Goal: Task Accomplishment & Management: Manage account settings

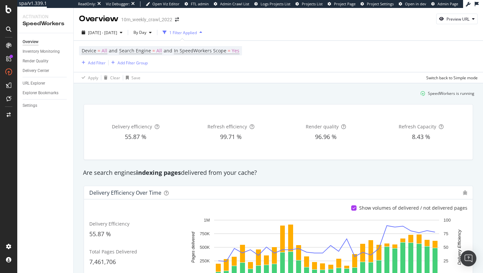
scroll to position [60, 0]
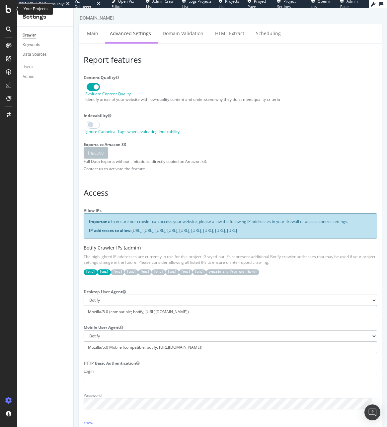
click at [6, 5] on div at bounding box center [8, 213] width 17 height 427
click at [7, 6] on icon at bounding box center [9, 9] width 6 height 8
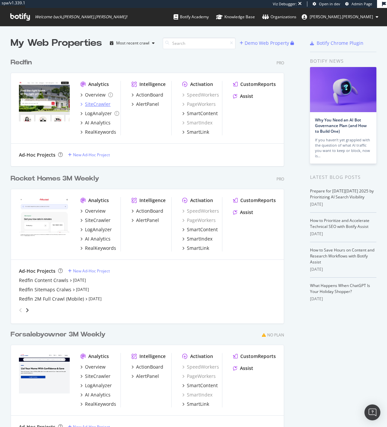
click at [104, 102] on div "SiteCrawler" at bounding box center [98, 104] width 26 height 7
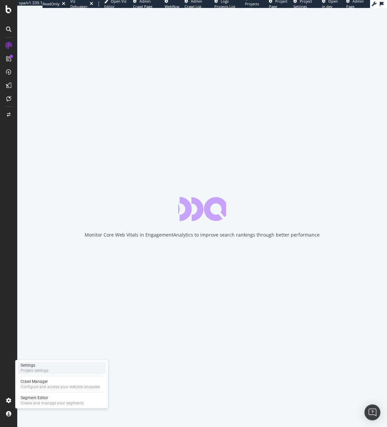
click at [34, 370] on div "Project settings" at bounding box center [35, 370] width 28 height 5
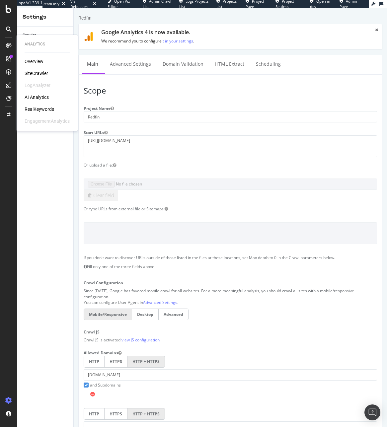
click at [38, 79] on div "Overview SiteCrawler LogAnalyzer AI Analytics RealKeywords EngagementAnalytics" at bounding box center [47, 91] width 45 height 66
click at [41, 74] on div "SiteCrawler" at bounding box center [37, 73] width 24 height 7
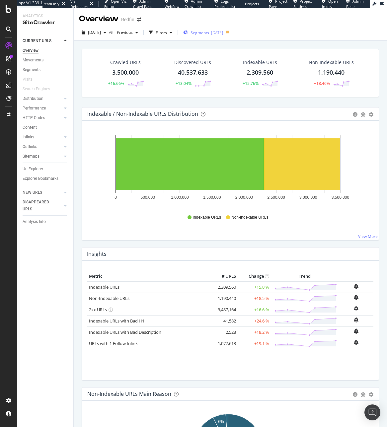
click at [207, 35] on span "Segments" at bounding box center [199, 33] width 19 height 6
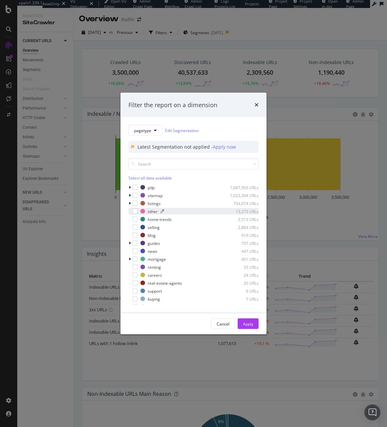
click at [143, 212] on div "modal" at bounding box center [142, 211] width 5 height 5
click at [253, 320] on button "Apply" at bounding box center [248, 323] width 21 height 11
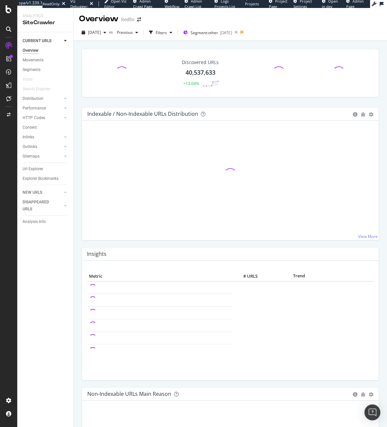
click at [37, 173] on div "Url Explorer" at bounding box center [48, 169] width 51 height 10
click at [39, 167] on div "Url Explorer" at bounding box center [33, 169] width 21 height 7
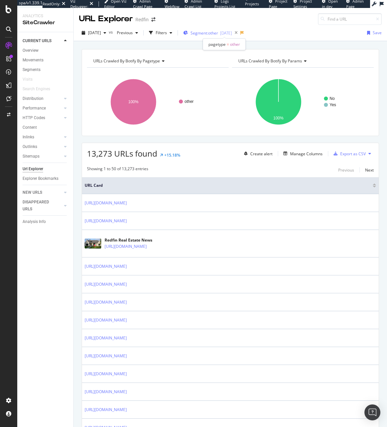
click at [216, 35] on span "Segment: other" at bounding box center [204, 33] width 28 height 6
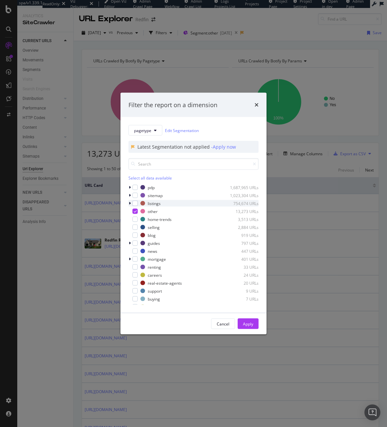
click at [129, 202] on icon "modal" at bounding box center [130, 203] width 2 height 4
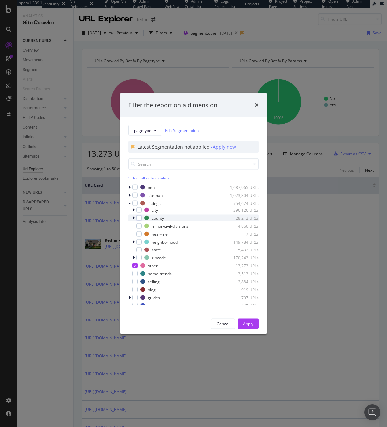
click at [131, 215] on div "county 28,212 URLs" at bounding box center [193, 218] width 130 height 7
click at [133, 242] on icon "modal" at bounding box center [134, 242] width 2 height 4
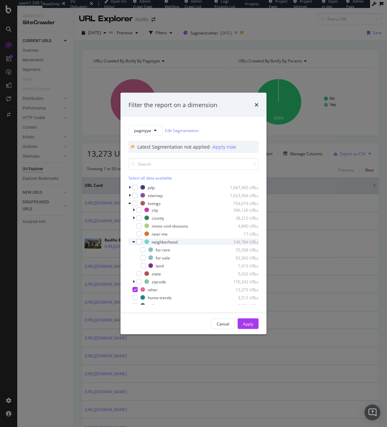
click at [133, 242] on icon "modal" at bounding box center [133, 242] width 3 height 4
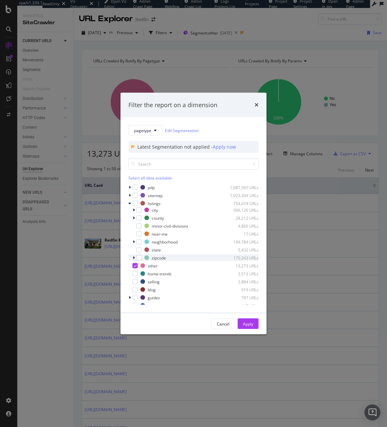
click at [134, 257] on icon "modal" at bounding box center [134, 258] width 2 height 4
click at [134, 257] on icon "modal" at bounding box center [133, 258] width 3 height 4
click at [136, 266] on icon "modal" at bounding box center [135, 265] width 3 height 3
click at [254, 105] on icon "times" at bounding box center [256, 104] width 4 height 5
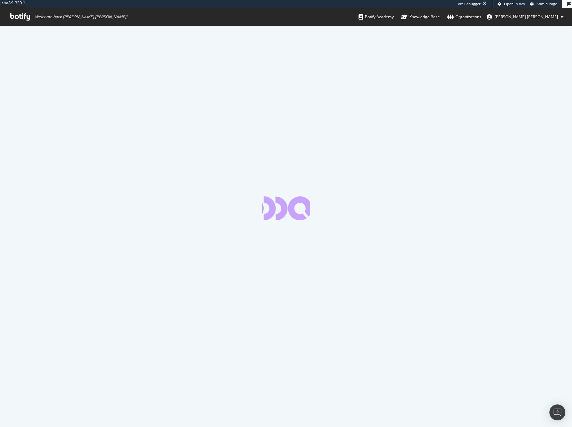
click at [251, 76] on div at bounding box center [286, 226] width 572 height 401
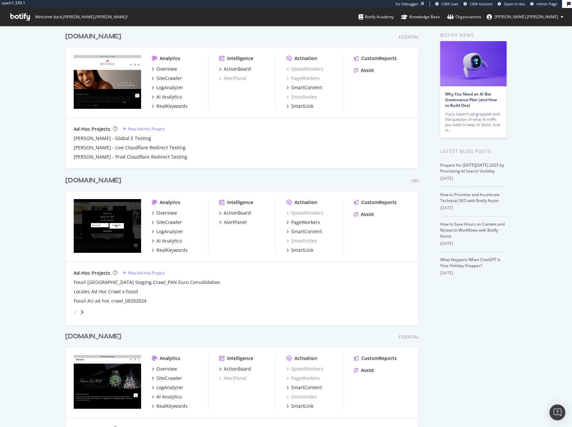
scroll to position [68, 0]
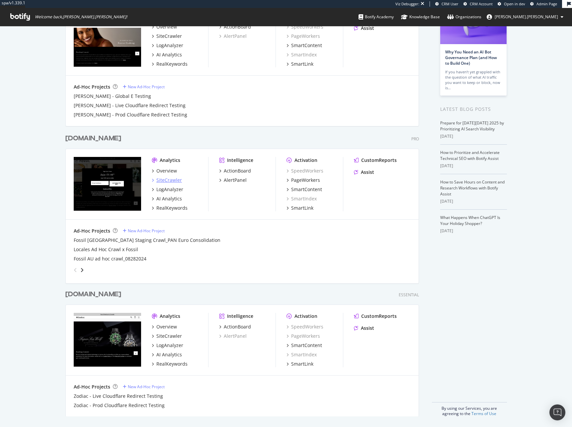
click at [169, 182] on div "SiteCrawler" at bounding box center [169, 180] width 26 height 7
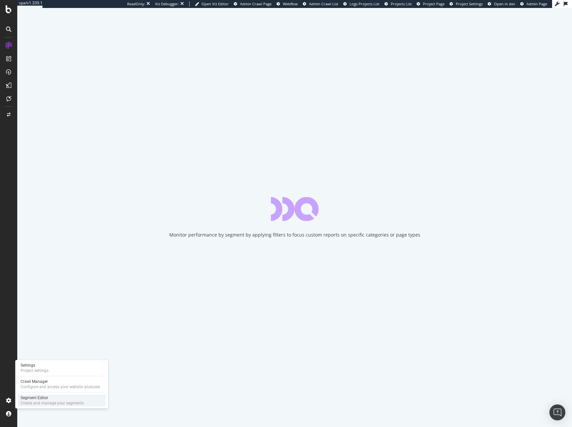
click at [41, 404] on div "Create and manage your segments" at bounding box center [52, 402] width 63 height 5
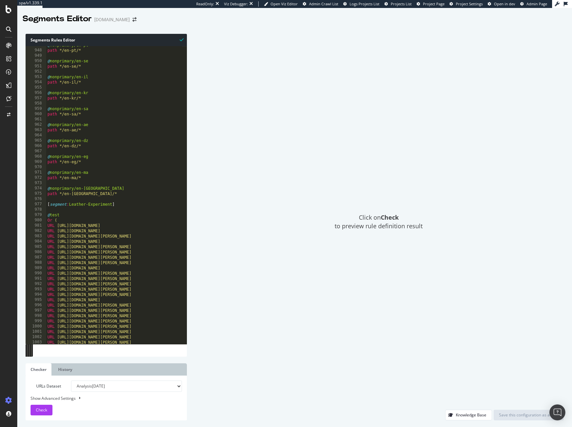
scroll to position [5024, 0]
click at [101, 197] on div "@ nonprimary/en-pt path */en-pt/* @ nonprimary/en-se path */en-se/* @ nonprimar…" at bounding box center [177, 194] width 263 height 304
click at [101, 196] on div "@ nonprimary/en-pt path */en-pt/* @ nonprimary/en-se path */en-se/* @ nonprimar…" at bounding box center [177, 194] width 263 height 304
type textarea "path */en-tn/*"
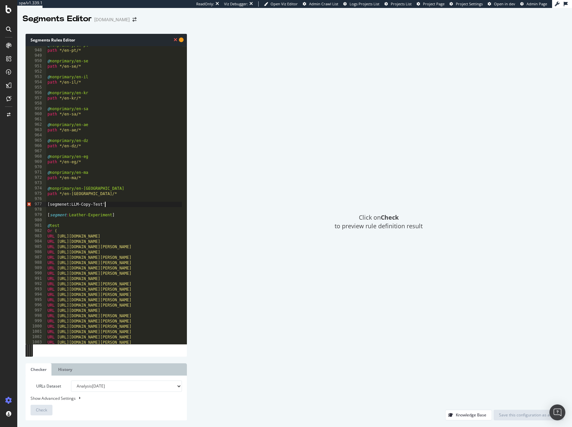
scroll to position [0, 4]
type textarea "[segmenet:LLM-Copy-Test]"
type textarea "@LLM-Copy"
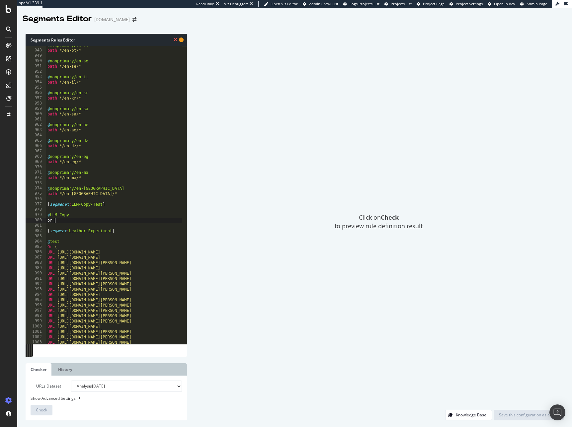
type textarea "or ("
type textarea "URL"
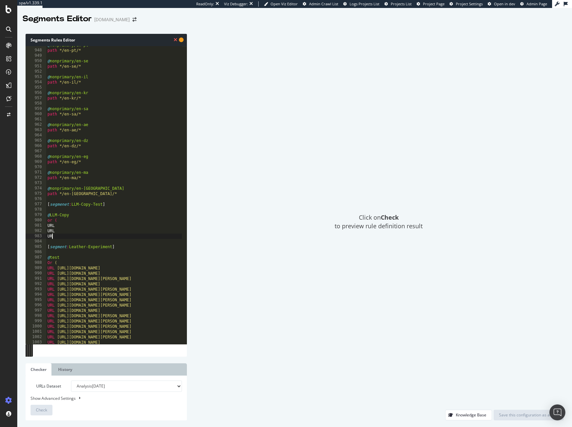
type textarea "URL"
click at [88, 223] on div "@ nonprimary/en-pt path */en-pt/* @ nonprimary/en-se path */en-se/* @ nonprimar…" at bounding box center [177, 194] width 263 height 304
click at [88, 227] on div "@ nonprimary/en-pt path */en-pt/* @ nonprimary/en-se path */en-se/* @ nonprimar…" at bounding box center [177, 194] width 263 height 304
paste textarea "https://www.fossil.com/en-us/jewelry/mens-jewelry/bracelets/"
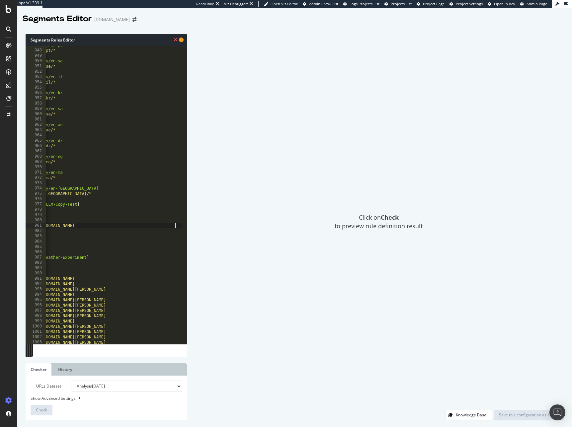
scroll to position [0, 26]
click at [96, 239] on div "@ nonprimary/en-pt path */en-pt/* @ nonprimary/en-se path */en-se/* @ nonprimar…" at bounding box center [152, 194] width 263 height 304
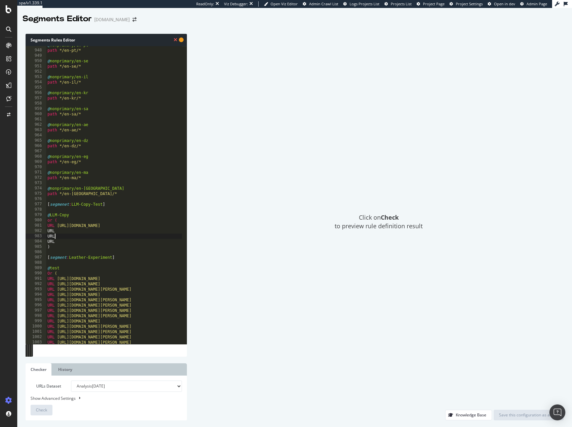
click at [96, 235] on div "@ nonprimary/en-pt path */en-pt/* @ nonprimary/en-se path */en-se/* @ nonprimar…" at bounding box center [177, 194] width 263 height 304
click at [97, 231] on div "@ nonprimary/en-pt path */en-pt/* @ nonprimary/en-se path */en-se/* @ nonprimar…" at bounding box center [177, 194] width 263 height 304
paste textarea "https://www.fossil.com/en-us/jewelry/womens-jewelry/bracelets/"
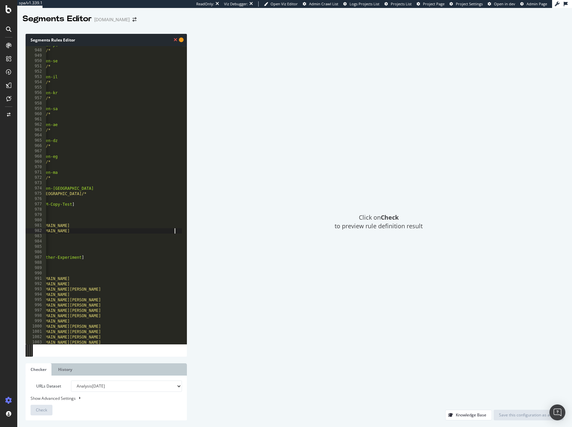
scroll to position [0, 31]
click at [115, 238] on div "@ nonprimary/en-pt path */en-pt/* @ nonprimary/en-se path */en-se/* @ nonprimar…" at bounding box center [147, 194] width 263 height 304
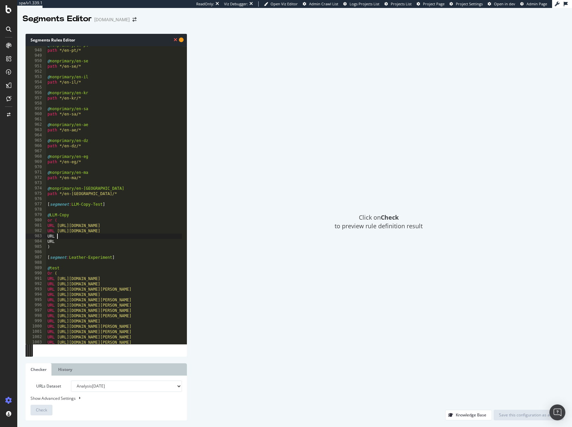
paste textarea "https://www.fossil.com/en-us/watches/mens-watches/"
click at [75, 240] on div "@ nonprimary/en-pt path */en-pt/* @ nonprimary/en-se path */en-se/* @ nonprimar…" at bounding box center [175, 194] width 263 height 304
paste textarea "https://www.fossil.com/en-us/watches/womens-watches/"
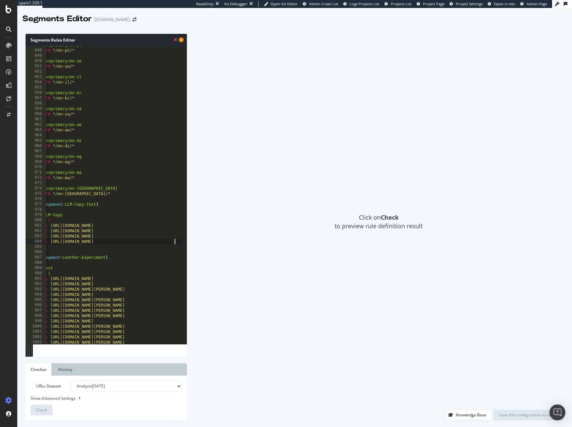
click at [146, 260] on div "@ nonprimary/en-pt path */en-pt/* @ nonprimary/en-se path */en-se/* @ nonprimar…" at bounding box center [170, 194] width 263 height 304
click at [110, 248] on div "@ nonprimary/en-pt path */en-pt/* @ nonprimary/en-se path */en-se/* @ nonprimar…" at bounding box center [170, 194] width 263 height 304
type textarea ")"
type textarea "URL https://www.fossil.com/en-us/watches/womens-watches/"
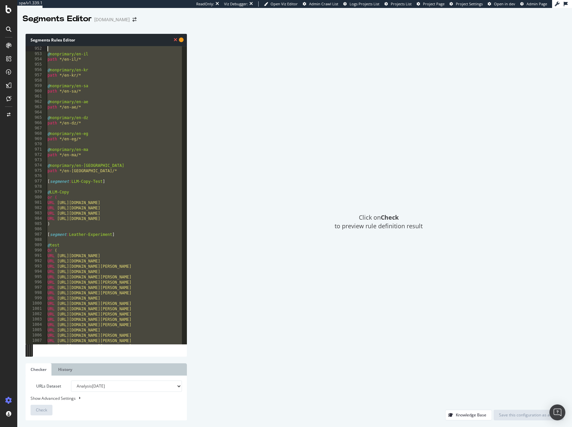
scroll to position [5037, 0]
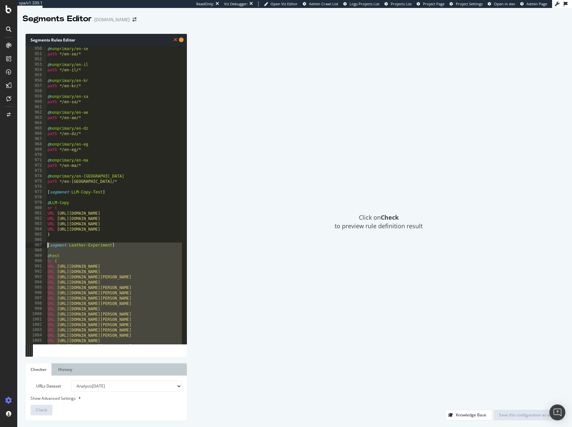
drag, startPoint x: 57, startPoint y: 336, endPoint x: 32, endPoint y: 244, distance: 95.1
click at [32, 244] on div ") 950 951 952 953 954 955 956 957 958 959 960 961 962 963 964 965 966 967 968 9…" at bounding box center [106, 195] width 161 height 298
type textarea "[segment:Leather-Experiment]"
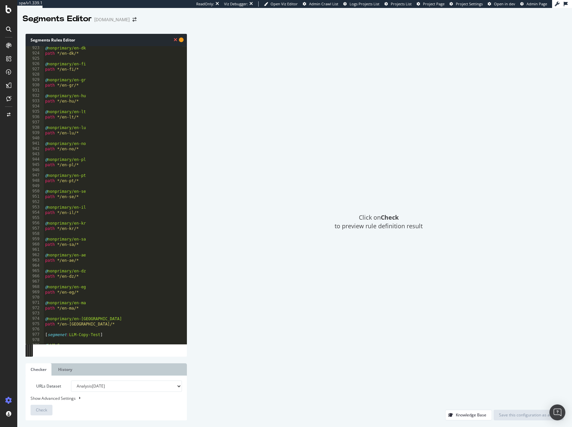
scroll to position [4935, 0]
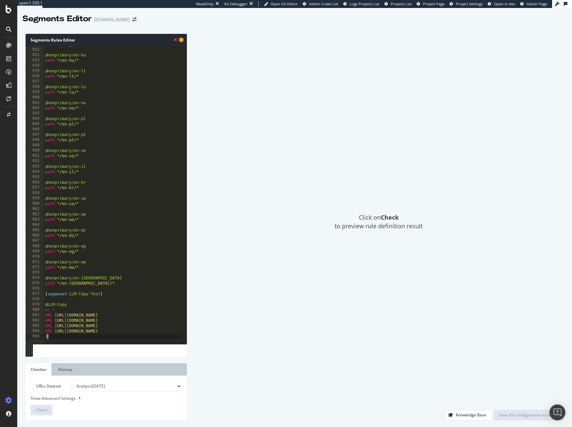
click at [60, 293] on div "path */en-gr/* @ nonprimary/en-hu path */en-hu/* @ nonprimary/en-lt path */en-l…" at bounding box center [150, 194] width 213 height 304
type textarea "[segment:LLM-Copy-Test]"
click at [532, 411] on div "Save this configuration as active" at bounding box center [528, 415] width 59 height 10
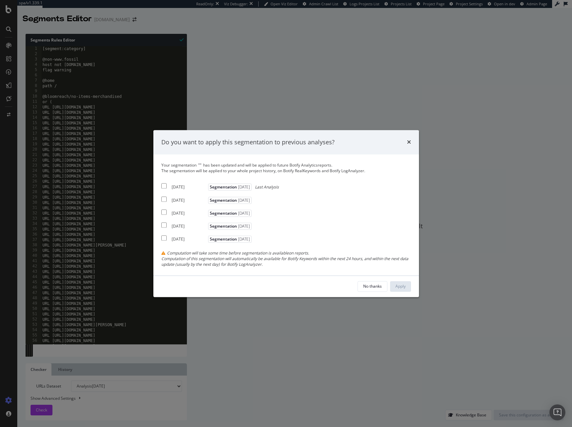
click at [171, 187] on div "2025 Oct. 6th" at bounding box center [188, 187] width 35 height 6
checkbox input "true"
click at [395, 283] on div "Apply" at bounding box center [400, 286] width 10 height 6
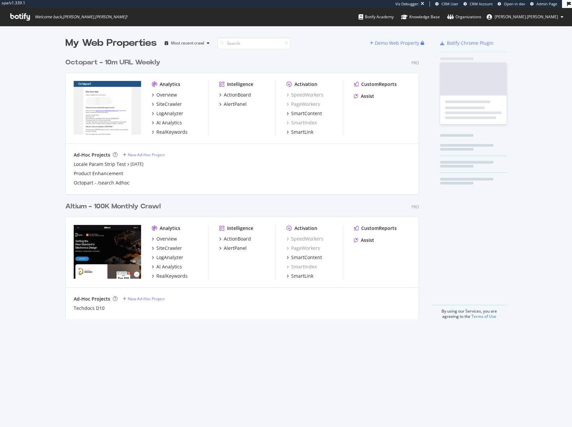
scroll to position [264, 354]
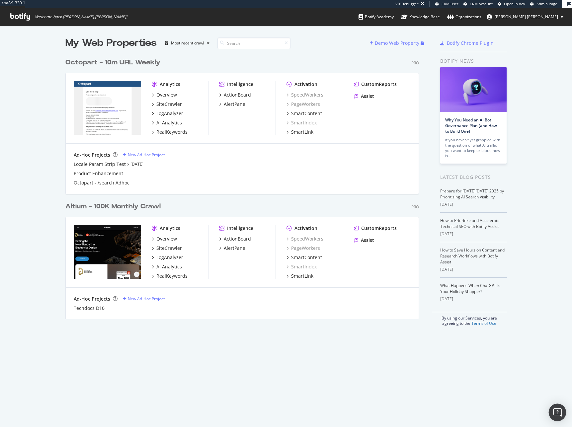
click at [553, 412] on div "Open Intercom Messenger" at bounding box center [557, 413] width 18 height 18
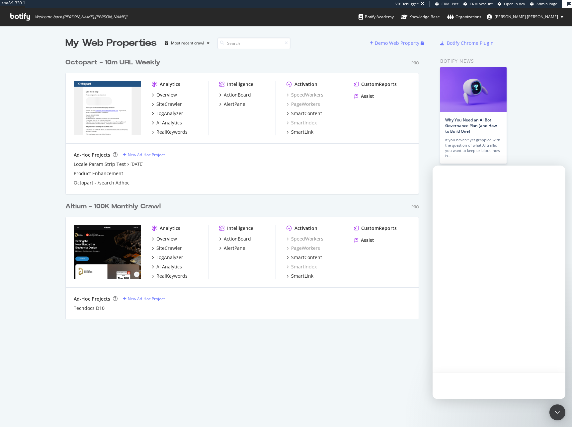
scroll to position [0, 0]
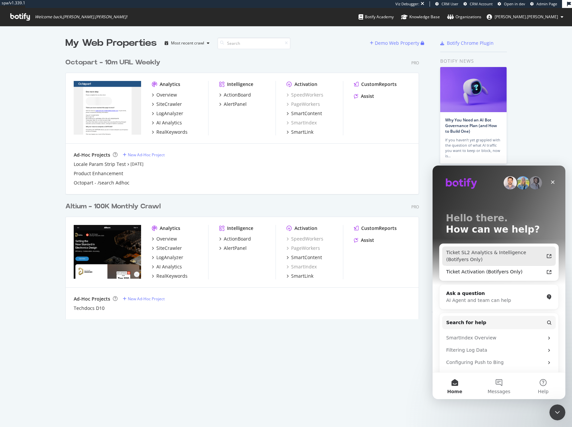
click at [483, 256] on div "Ticket SL2 Analytics & Intelligence (Botifyers Only)" at bounding box center [495, 256] width 98 height 14
click at [167, 255] on div "LogAnalyzer" at bounding box center [169, 257] width 27 height 7
